Goal: Information Seeking & Learning: Learn about a topic

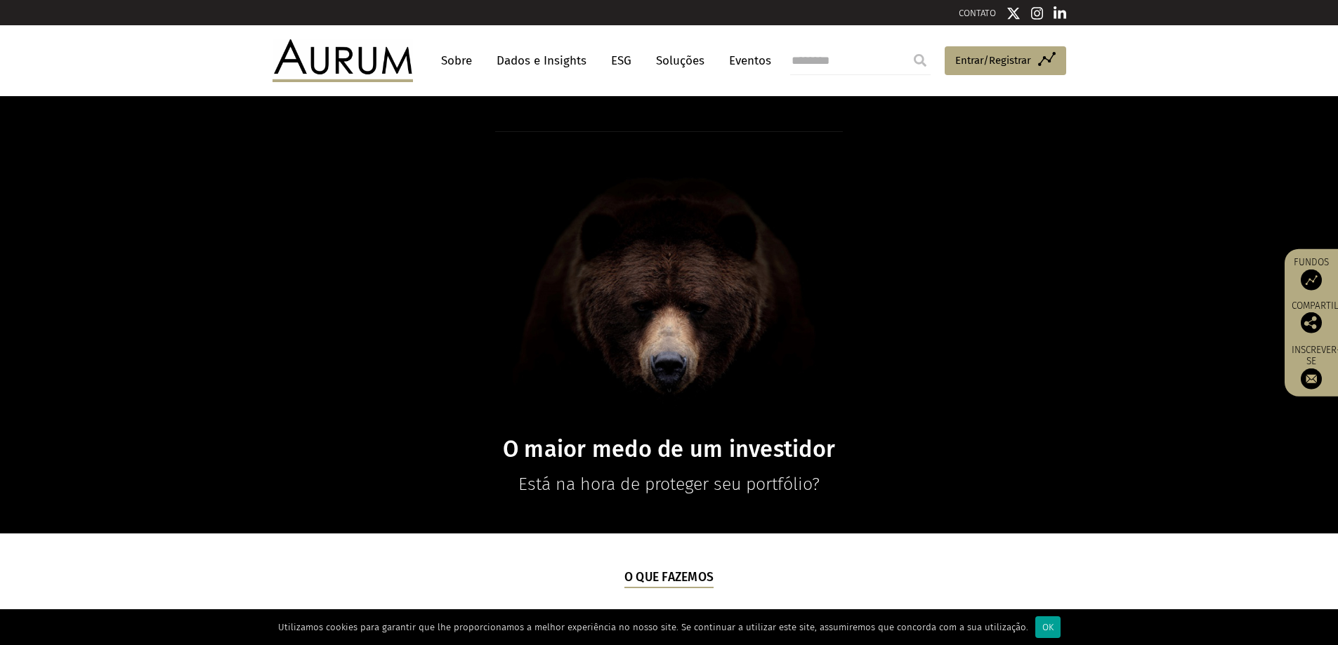
click at [1042, 627] on font "OK" at bounding box center [1047, 627] width 11 height 11
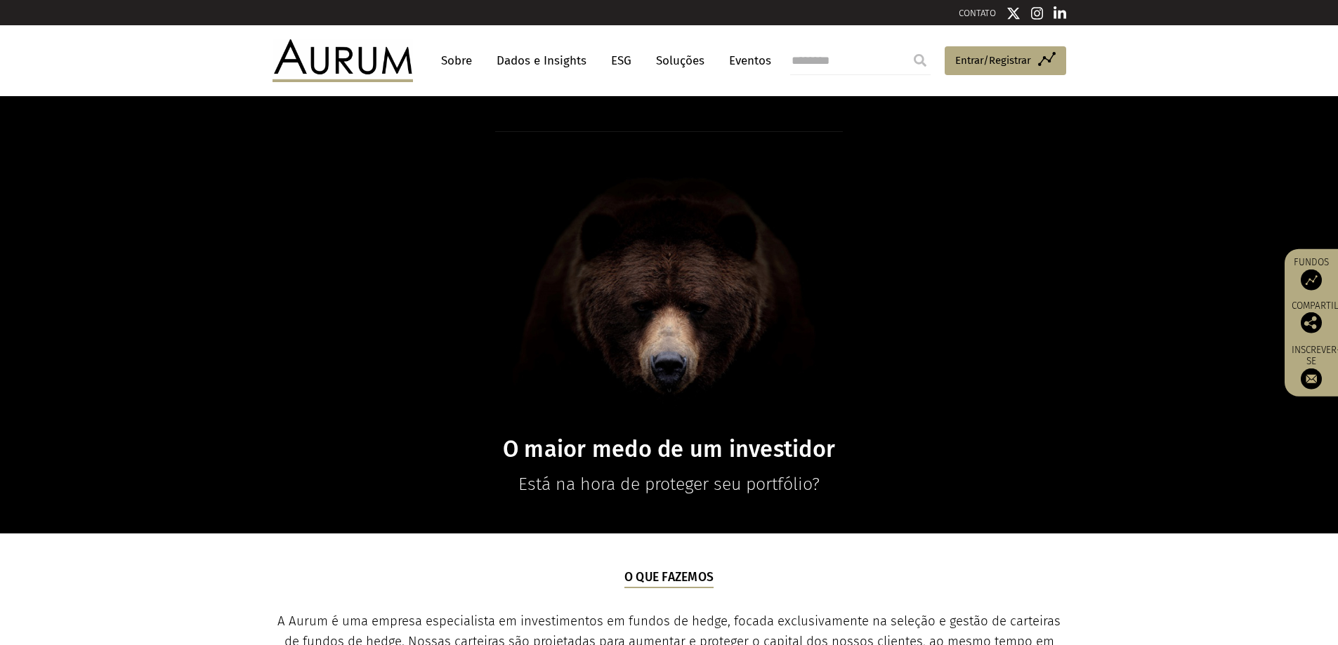
click at [452, 63] on font "Sobre" at bounding box center [456, 60] width 31 height 15
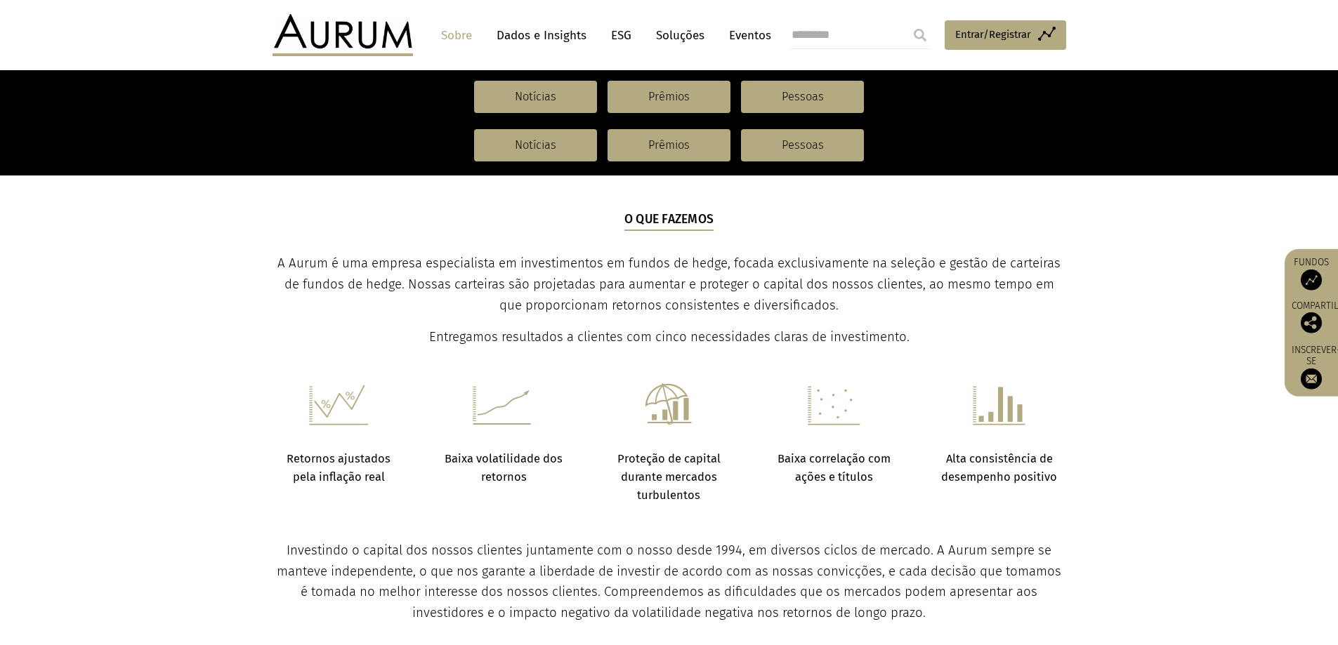
scroll to position [358, 0]
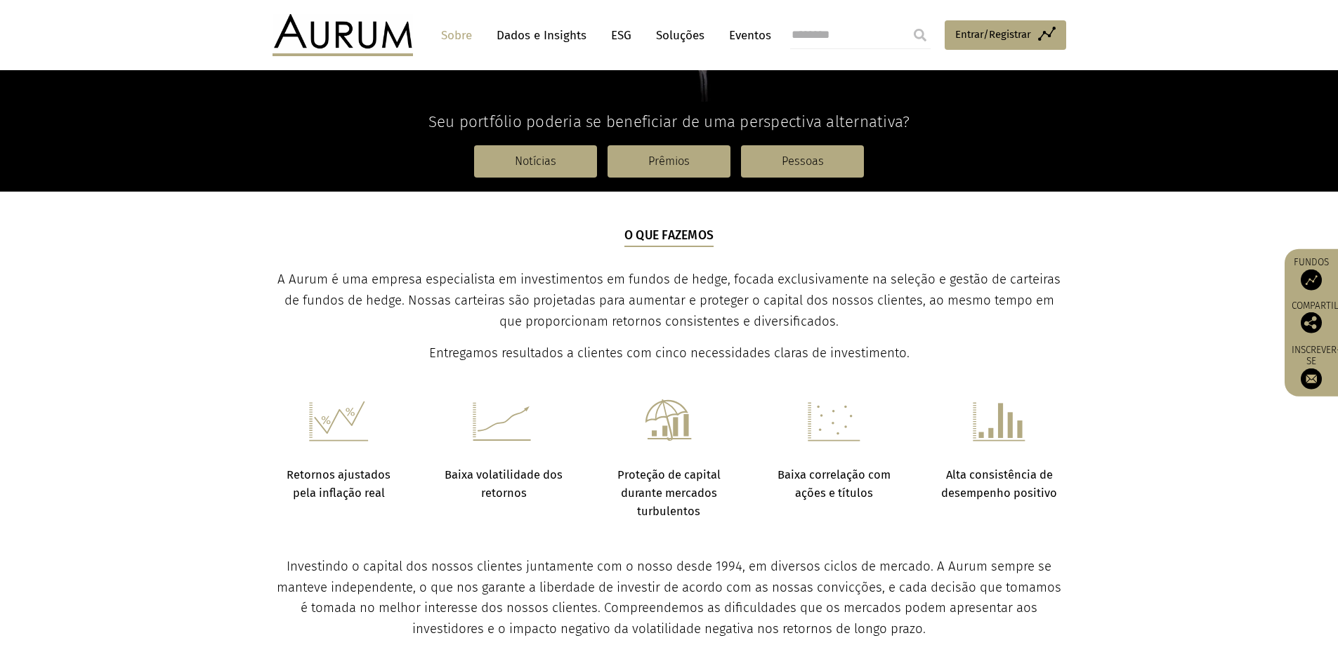
click at [693, 35] on font "Soluções" at bounding box center [680, 35] width 48 height 15
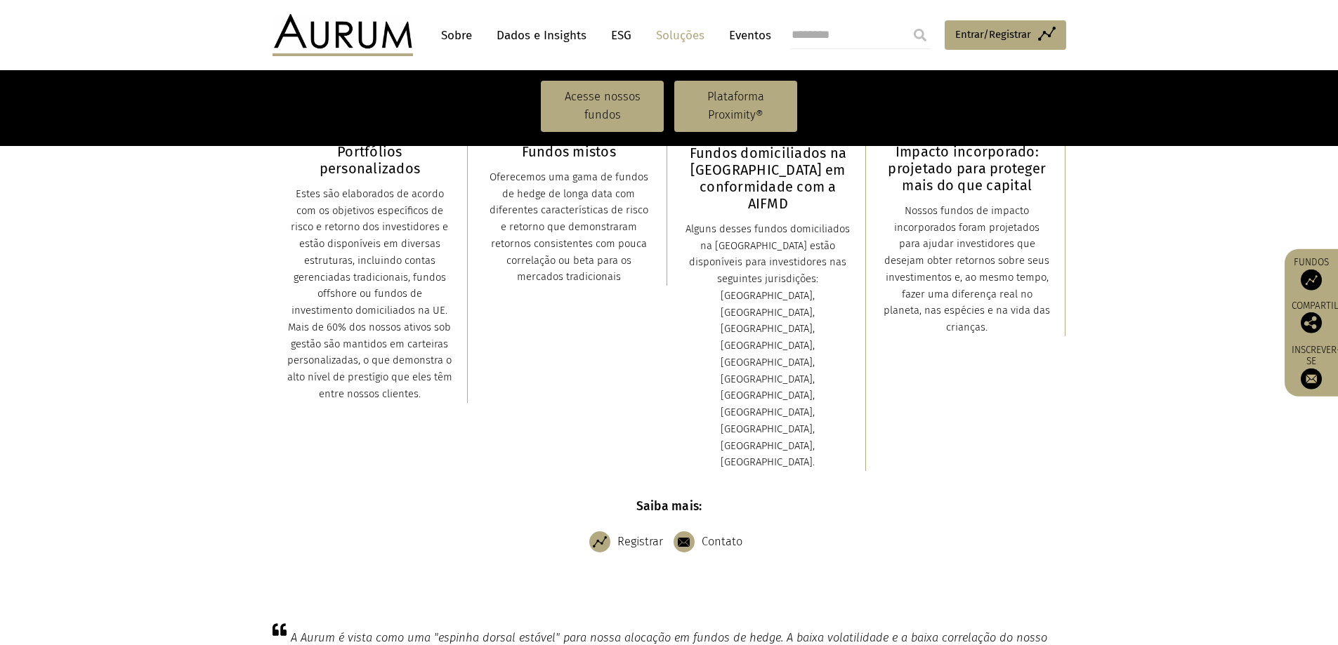
scroll to position [632, 0]
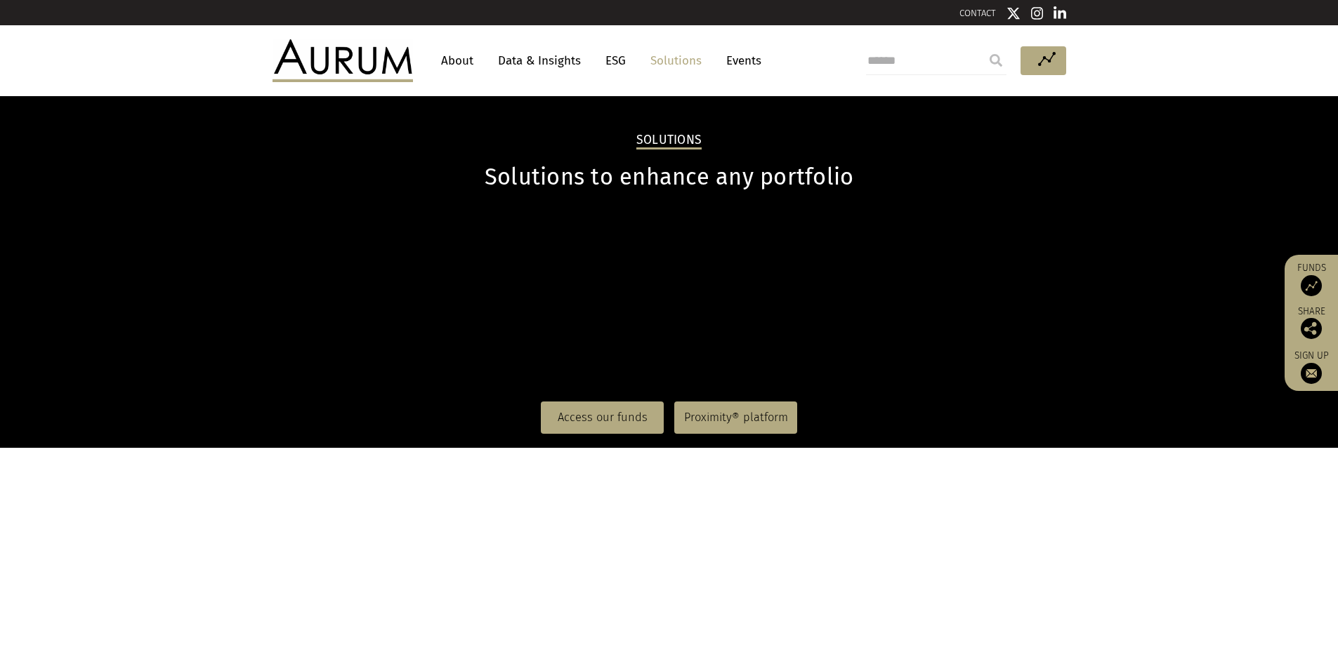
scroll to position [676, 0]
